Goal: Task Accomplishment & Management: Manage account settings

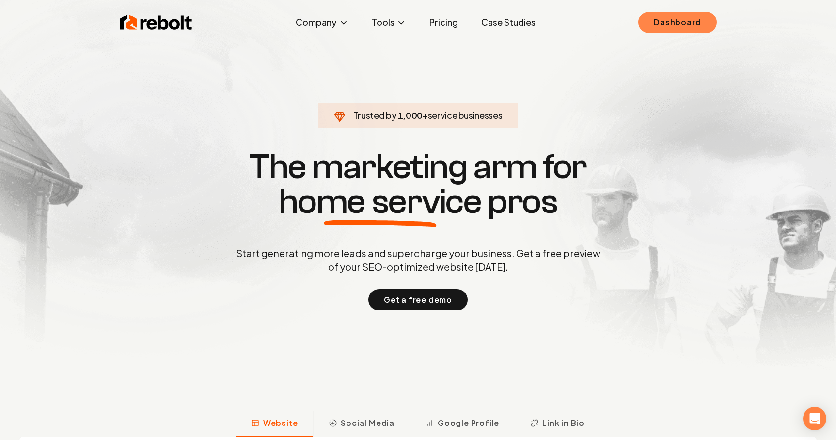
click at [664, 18] on link "Dashboard" at bounding box center [677, 22] width 78 height 21
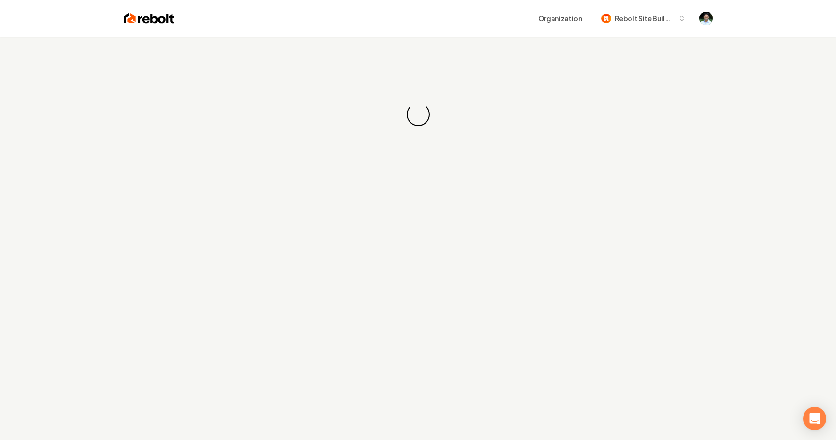
click at [522, 151] on div "Loading... Loading..." at bounding box center [418, 114] width 836 height 155
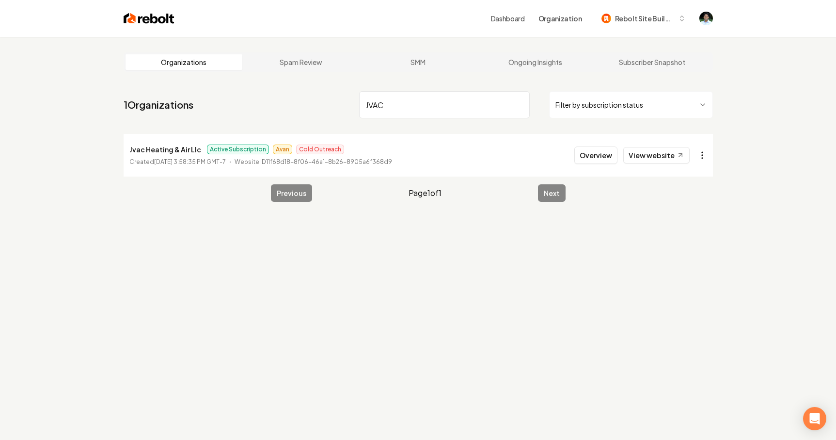
type input "JVAC"
click at [702, 151] on html "Dashboard Organization Rebolt Site Builder Organizations Spam Review SMM Ongoin…" at bounding box center [418, 220] width 836 height 440
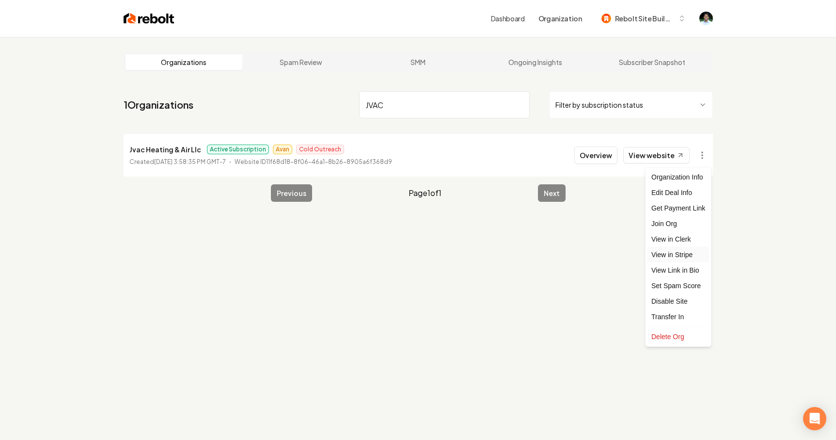
click at [676, 253] on link "View in Stripe" at bounding box center [679, 255] width 62 height 16
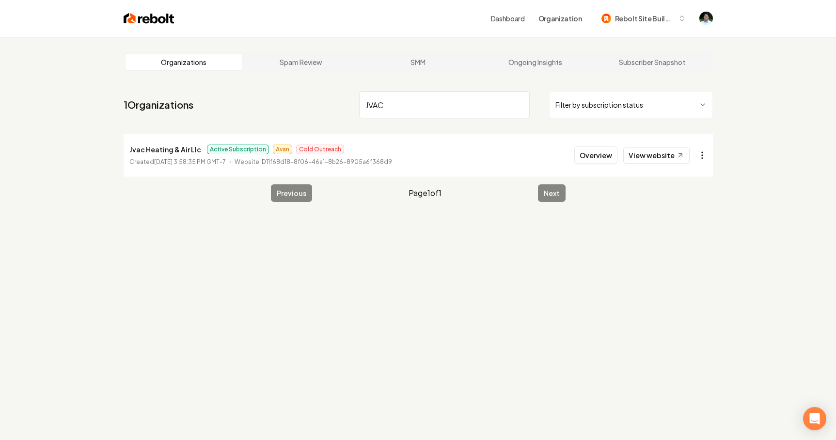
click at [699, 152] on html "Dashboard Organization Rebolt Site Builder Organizations Spam Review SMM Ongoin…" at bounding box center [418, 220] width 836 height 440
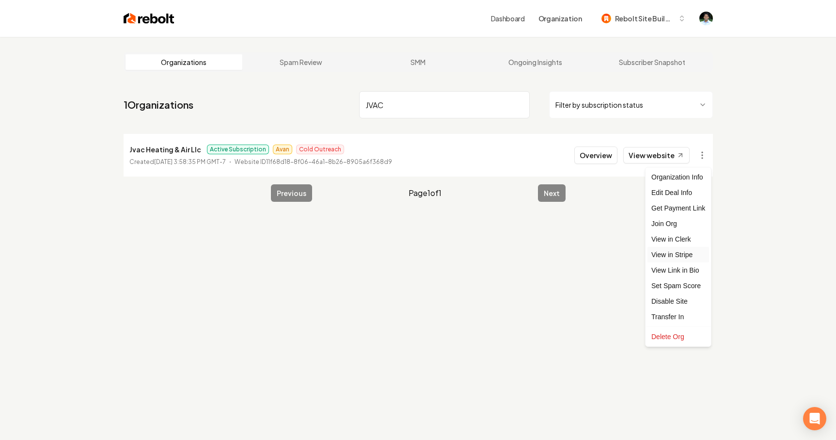
click at [668, 250] on link "View in Stripe" at bounding box center [679, 255] width 62 height 16
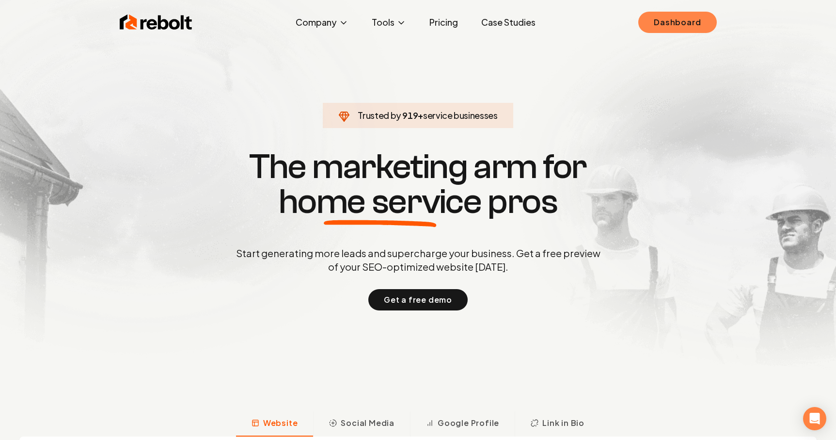
click at [679, 25] on link "Dashboard" at bounding box center [677, 22] width 78 height 21
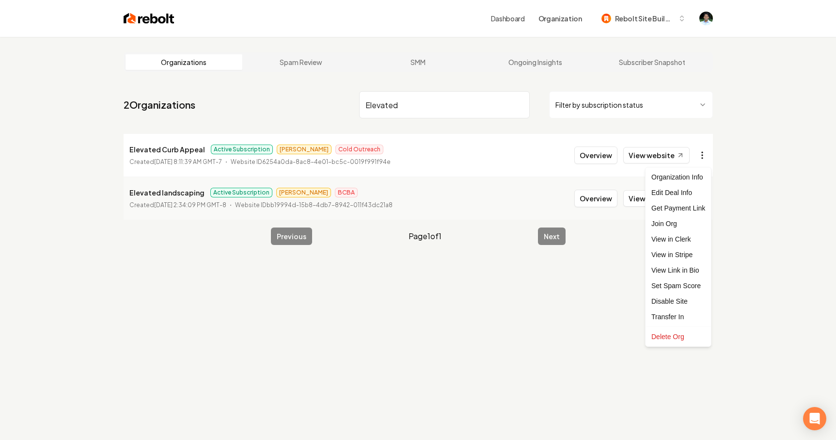
click at [696, 151] on html "Dashboard Organization Rebolt Site Builder Organizations Spam Review SMM Ongoin…" at bounding box center [418, 220] width 836 height 440
click at [674, 255] on link "View in Stripe" at bounding box center [679, 255] width 62 height 16
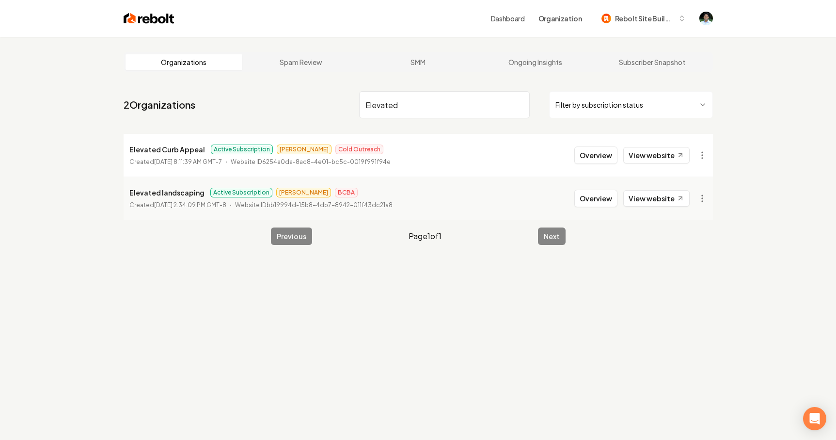
click at [426, 100] on input "Elevated" at bounding box center [444, 104] width 171 height 27
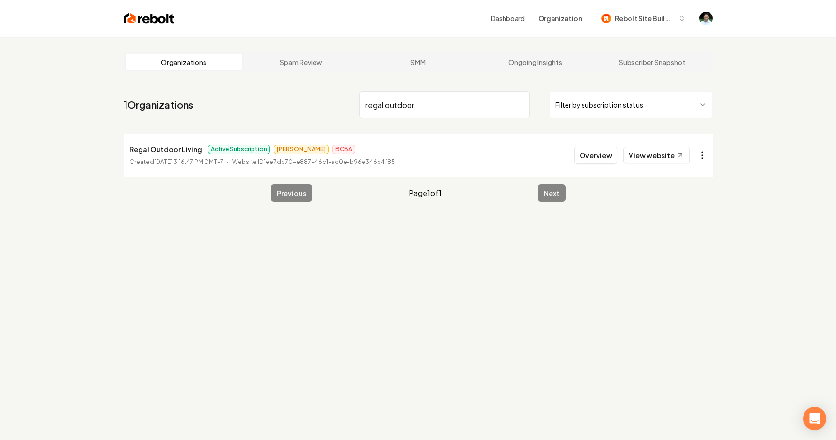
type input "regal outdoor"
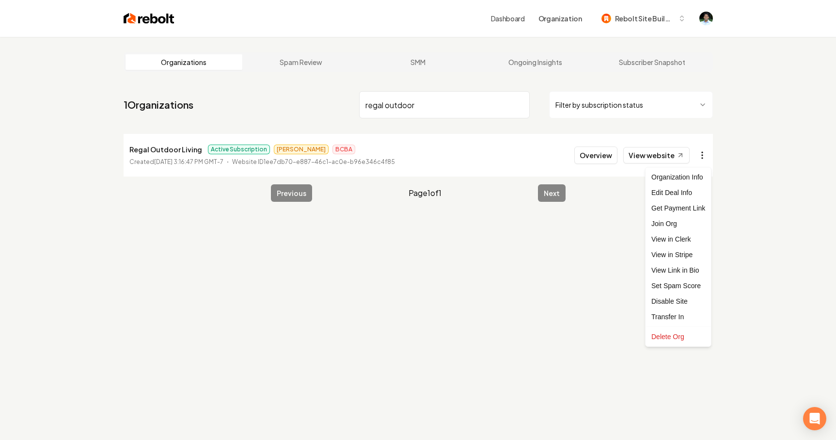
click at [697, 155] on html "Dashboard Organization Rebolt Site Builder Organizations Spam Review SMM Ongoin…" at bounding box center [418, 220] width 836 height 440
click at [687, 250] on link "View in Stripe" at bounding box center [679, 255] width 62 height 16
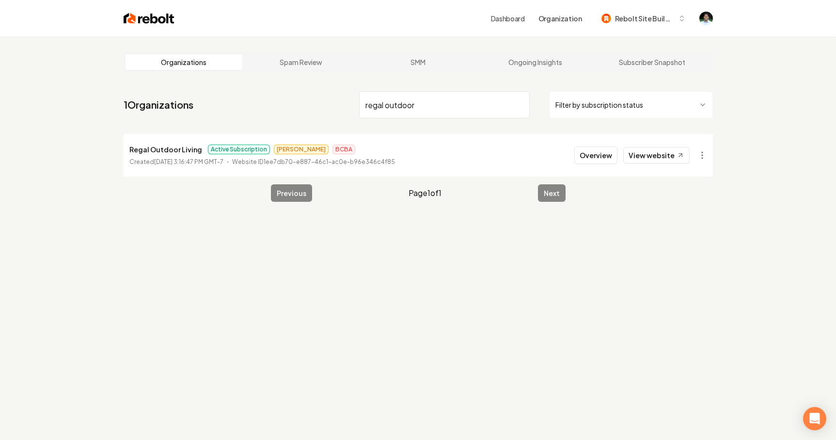
click at [425, 107] on input "regal outdoor" at bounding box center [444, 104] width 171 height 27
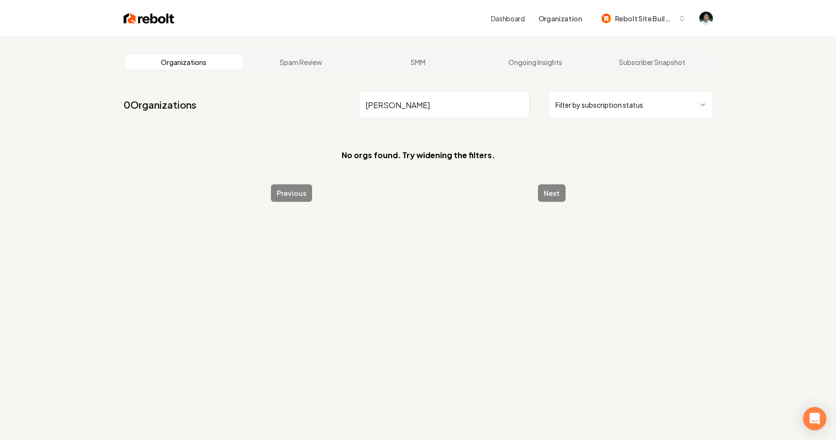
click at [455, 100] on input "[PERSON_NAME]" at bounding box center [444, 104] width 171 height 27
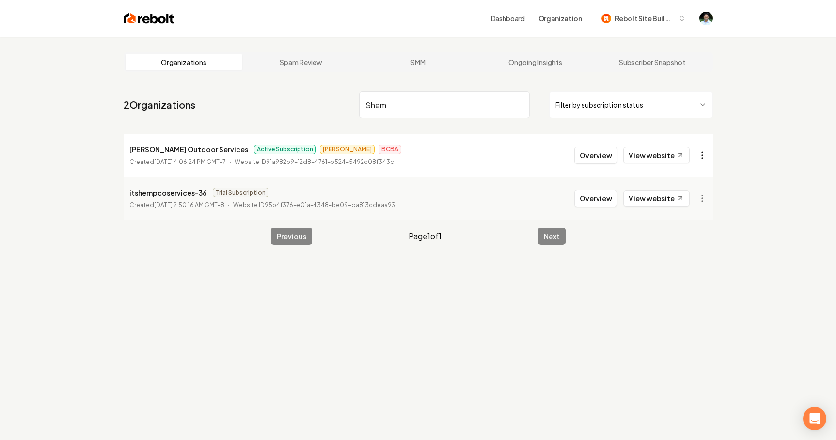
type input "Shem"
click at [700, 156] on html "Dashboard Organization Rebolt Site Builder Organizations Spam Review SMM Ongoin…" at bounding box center [418, 220] width 836 height 440
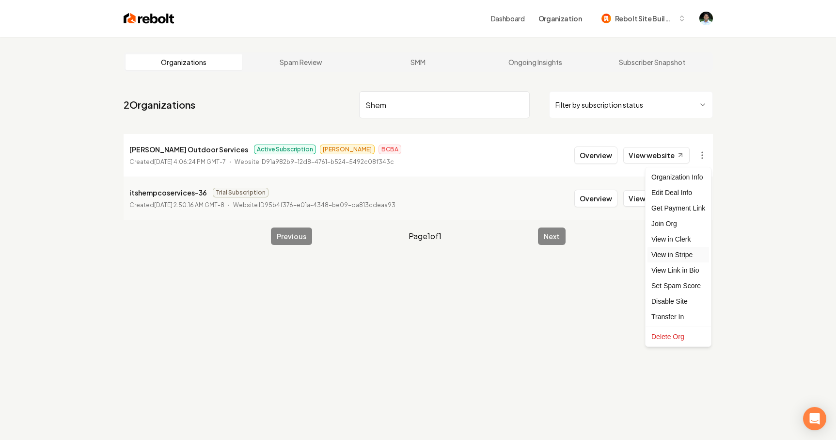
click at [674, 252] on link "View in Stripe" at bounding box center [679, 255] width 62 height 16
